Goal: Information Seeking & Learning: Learn about a topic

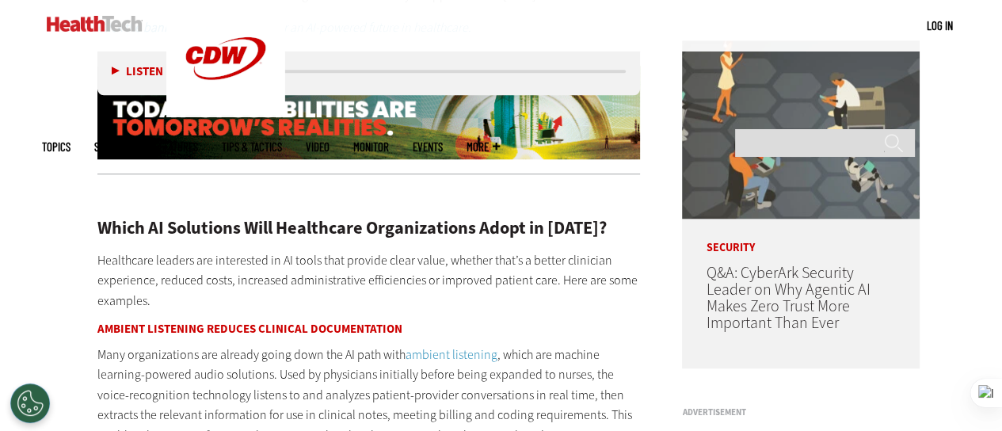
scroll to position [1030, 0]
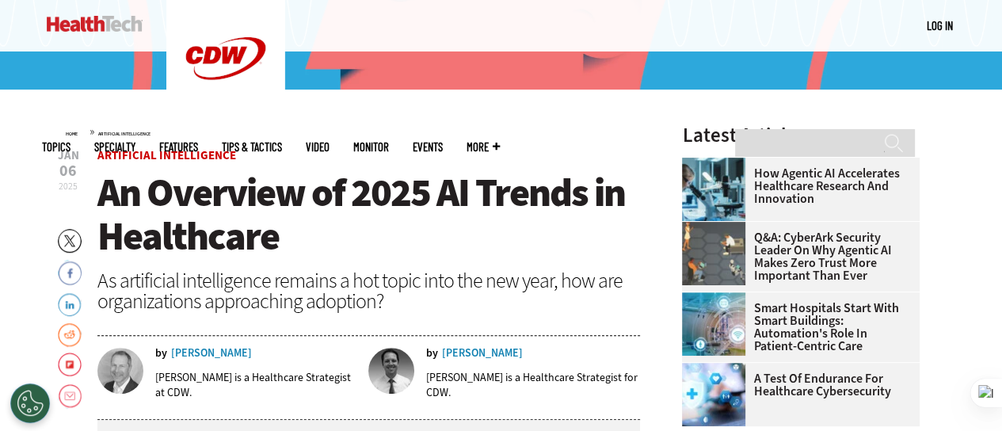
scroll to position [396, 0]
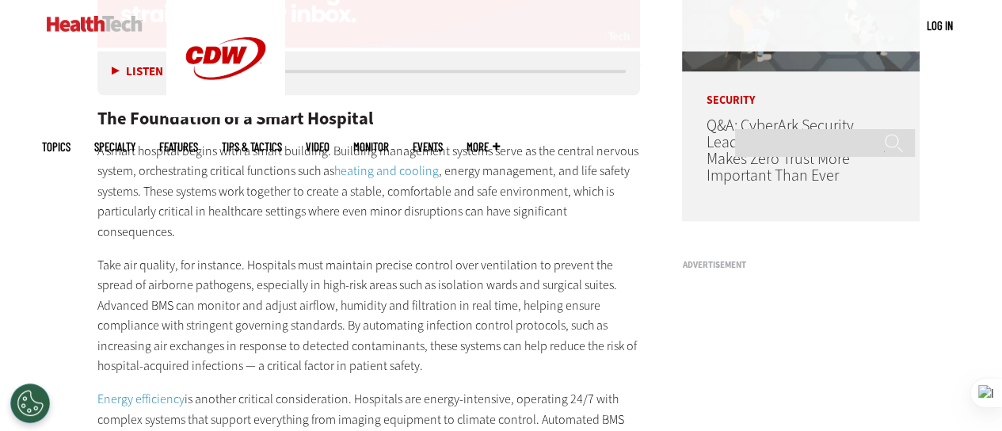
scroll to position [1347, 0]
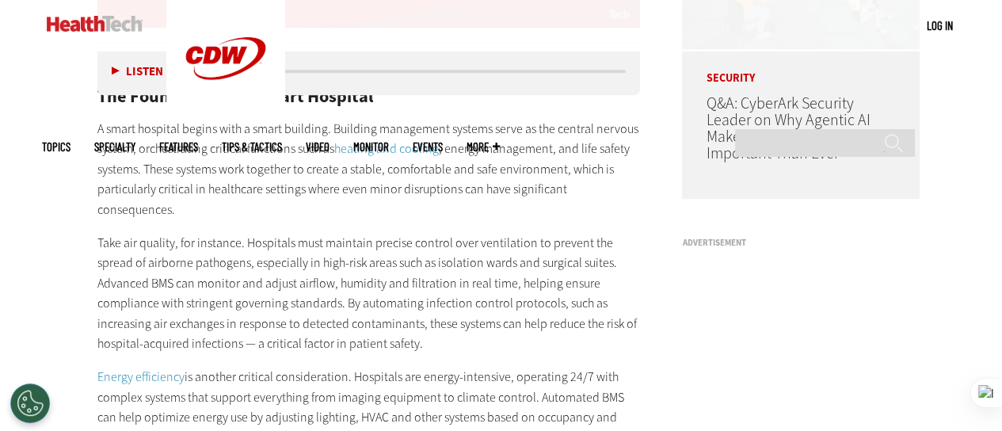
click at [367, 233] on p "Take air quality, for instance. Hospitals must maintain precise control over ve…" at bounding box center [368, 294] width 543 height 122
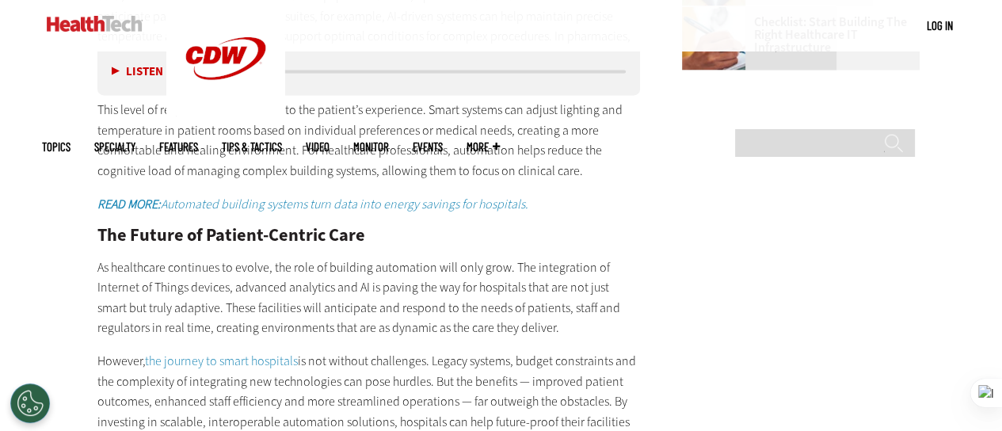
scroll to position [2139, 0]
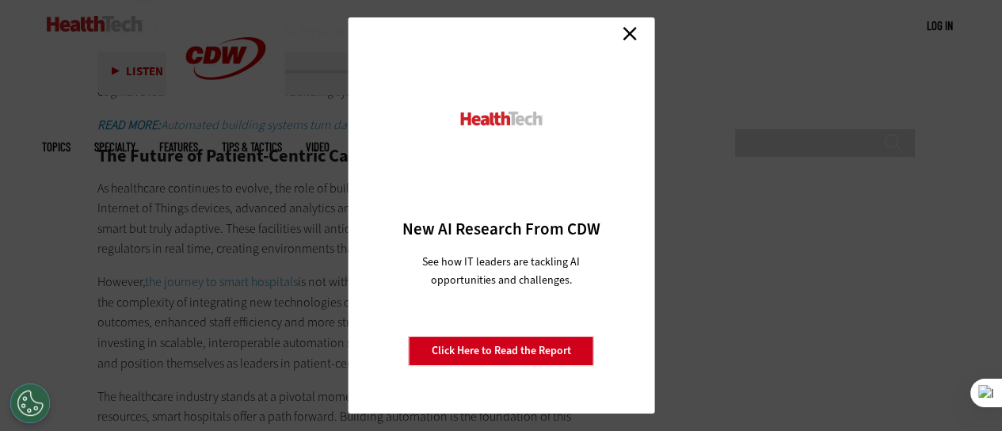
click at [627, 32] on link "Close" at bounding box center [630, 33] width 24 height 24
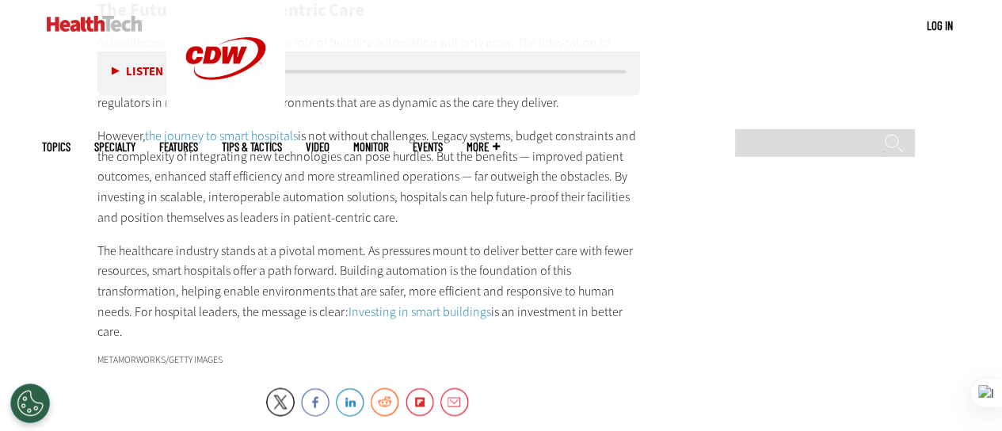
scroll to position [2297, 0]
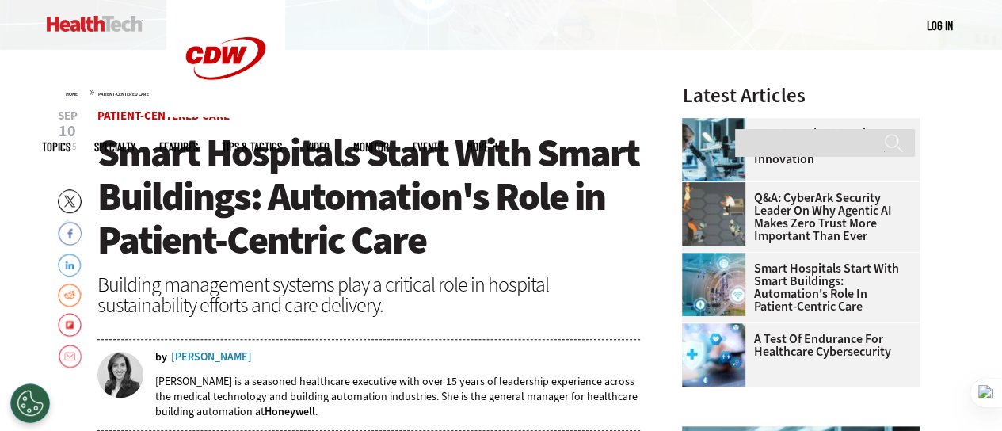
scroll to position [396, 0]
